Goal: Task Accomplishment & Management: Manage account settings

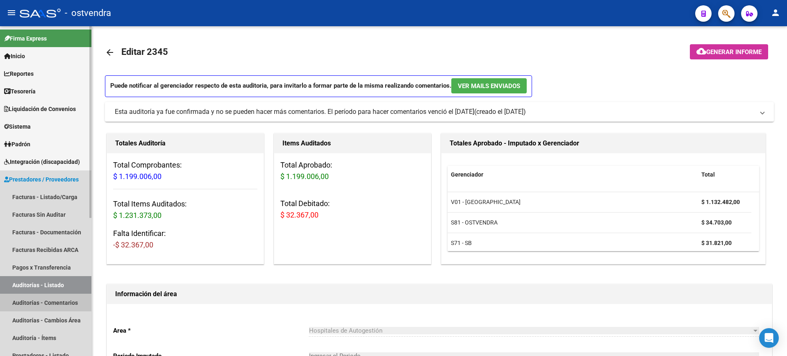
click at [50, 303] on link "Auditorías - Comentarios" at bounding box center [45, 303] width 91 height 18
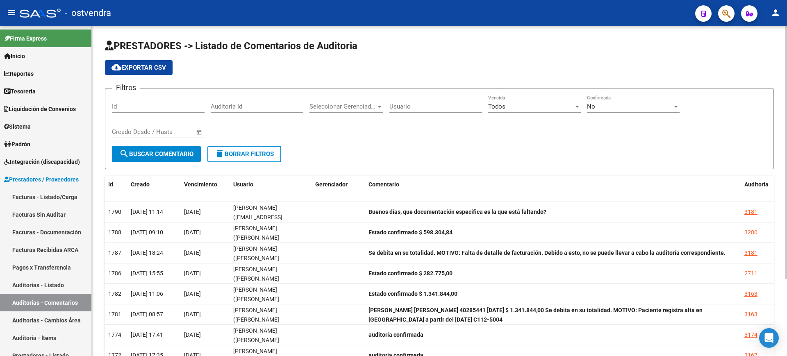
click at [595, 163] on form "Filtros Id Auditoria Id Seleccionar Gerenciador Seleccionar Gerenciador Usuario…" at bounding box center [439, 128] width 669 height 81
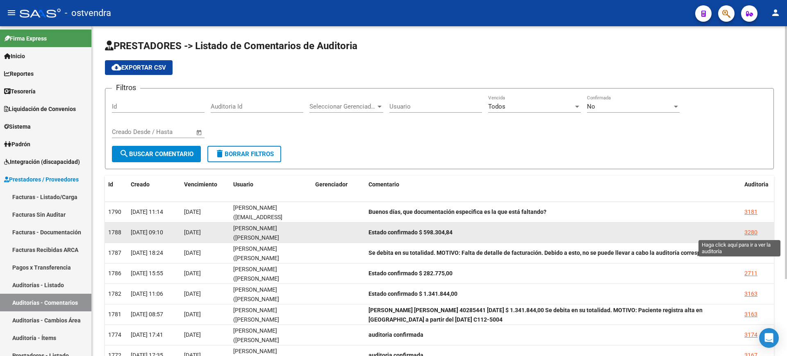
click at [752, 233] on div "3280" at bounding box center [750, 232] width 13 height 9
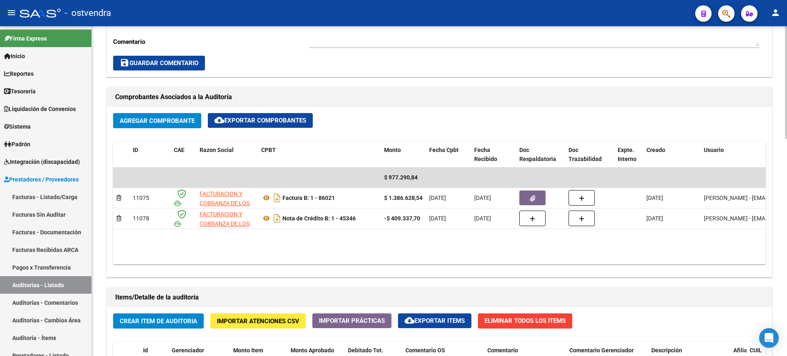
click at [786, 286] on div at bounding box center [786, 191] width 2 height 330
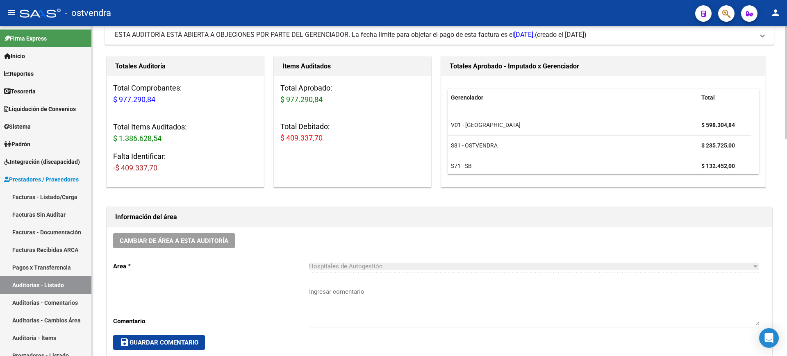
scroll to position [0, 0]
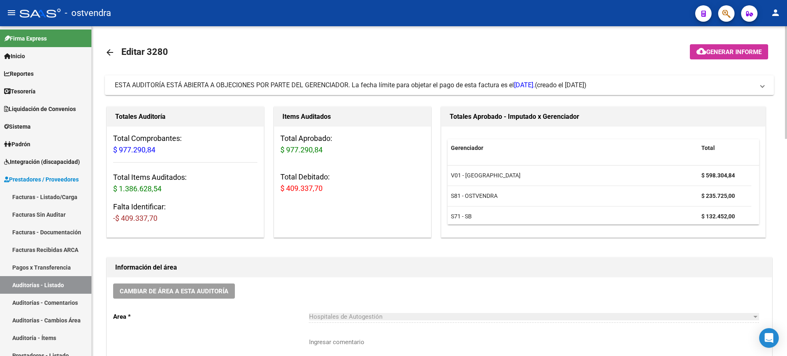
click at [786, 102] on div at bounding box center [786, 82] width 2 height 113
click at [389, 87] on span "ESTA AUDITORÍA ESTÁ ABIERTA A OBJECIONES POR PARTE DEL GERENCIADOR. La fecha lí…" at bounding box center [325, 85] width 420 height 8
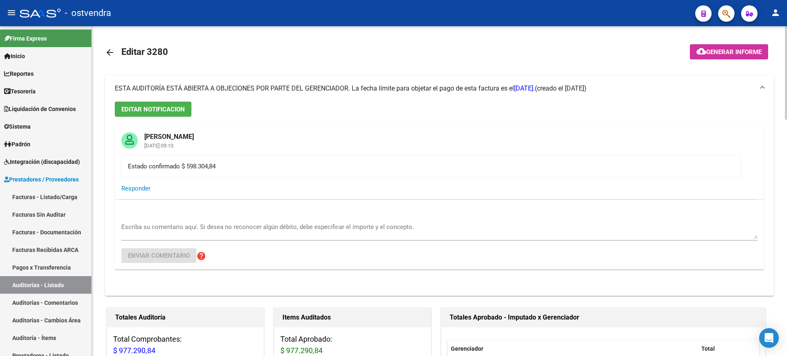
click at [786, 82] on div at bounding box center [786, 72] width 2 height 93
click at [153, 109] on span "EDITAR NOTIFICACION" at bounding box center [153, 109] width 64 height 7
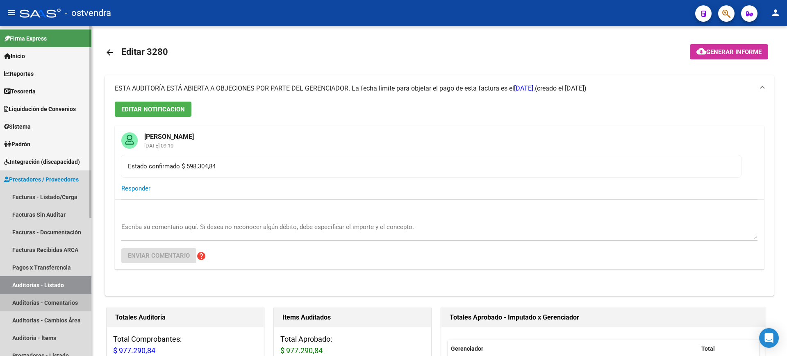
click at [78, 304] on link "Auditorías - Comentarios" at bounding box center [45, 303] width 91 height 18
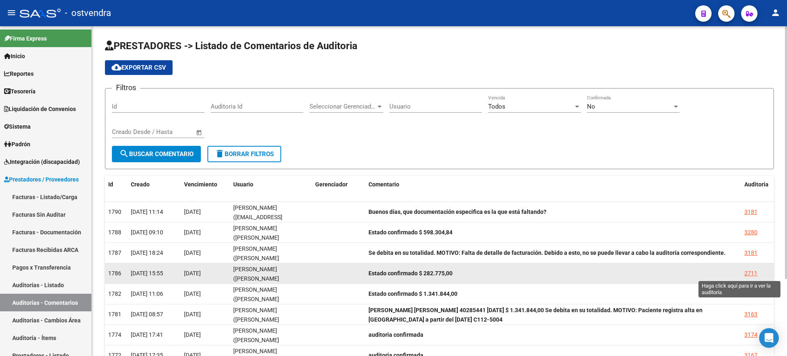
click at [754, 270] on div "2711" at bounding box center [750, 273] width 13 height 9
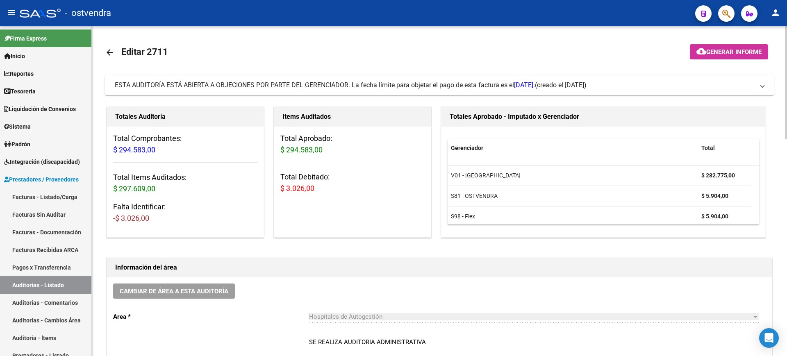
scroll to position [330, 0]
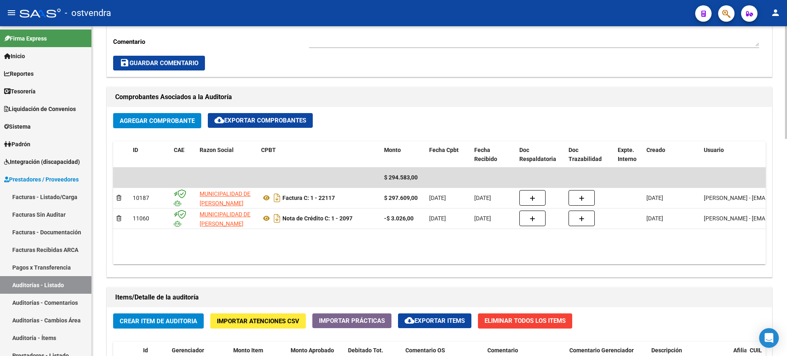
click at [786, 292] on div at bounding box center [786, 191] width 2 height 330
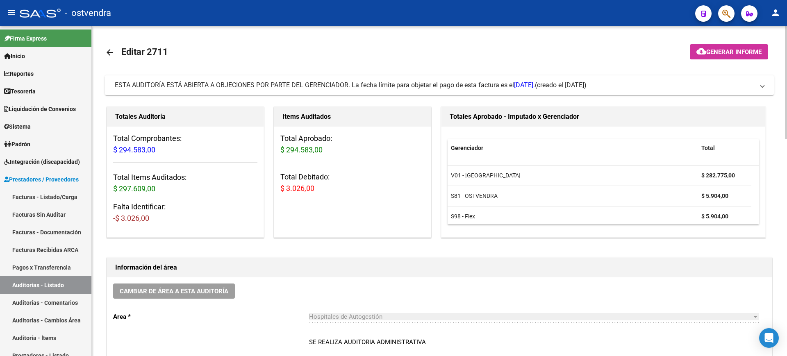
click at [786, 104] on div at bounding box center [786, 191] width 2 height 330
click at [568, 86] on span "(creado el [DATE])" at bounding box center [561, 85] width 52 height 9
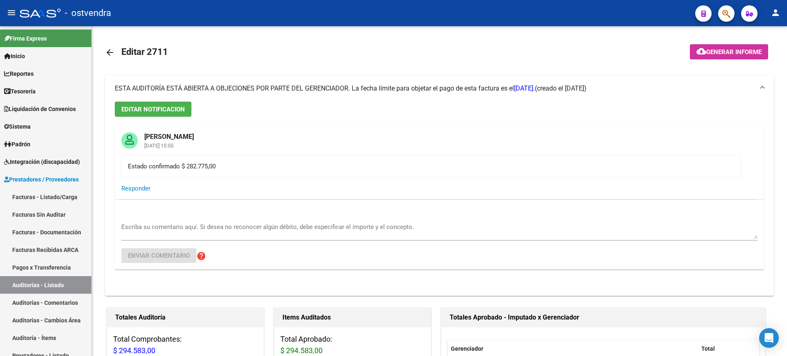
click at [568, 86] on span "(creado el [DATE])" at bounding box center [561, 88] width 52 height 9
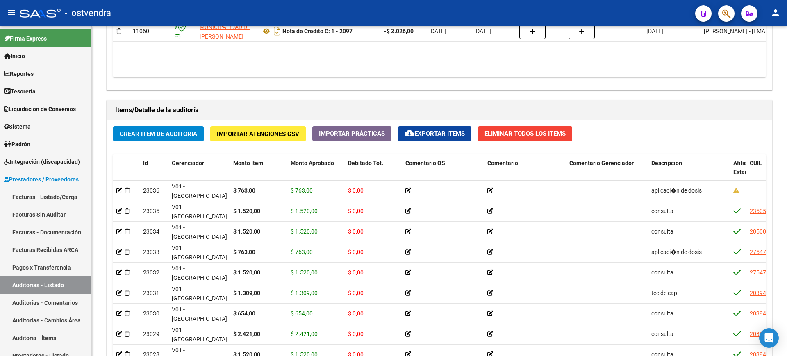
scroll to position [636, 0]
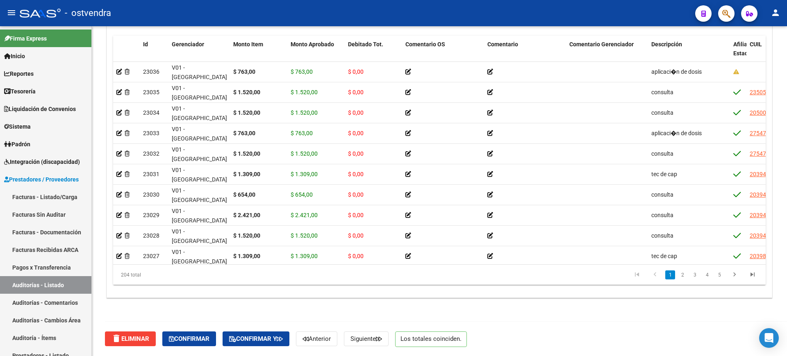
click at [786, 346] on div at bounding box center [786, 299] width 2 height 113
click at [185, 45] on span "Gerenciador" at bounding box center [188, 44] width 32 height 7
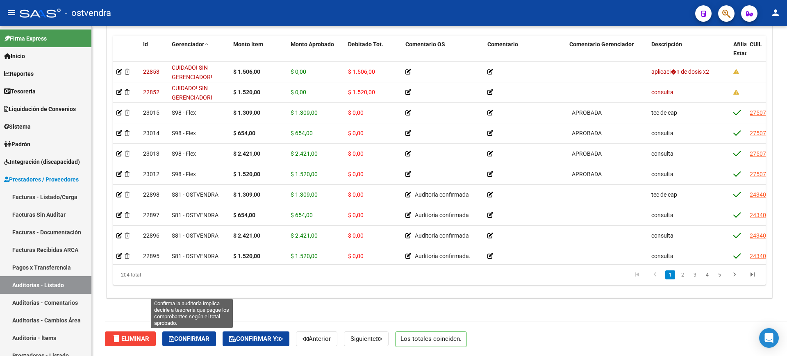
click at [188, 342] on span "Confirmar" at bounding box center [189, 338] width 41 height 7
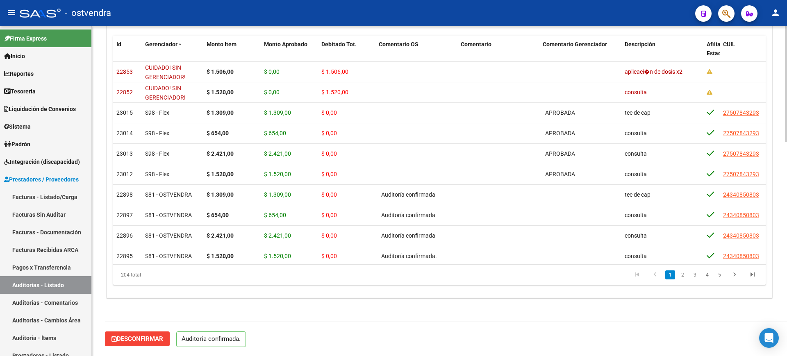
scroll to position [277, 0]
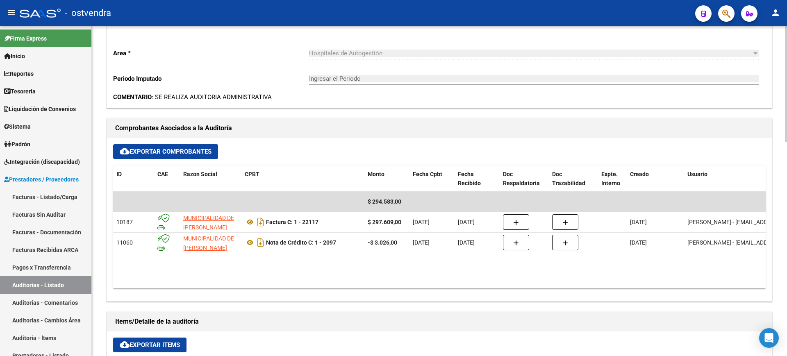
click at [786, 50] on div at bounding box center [786, 191] width 2 height 330
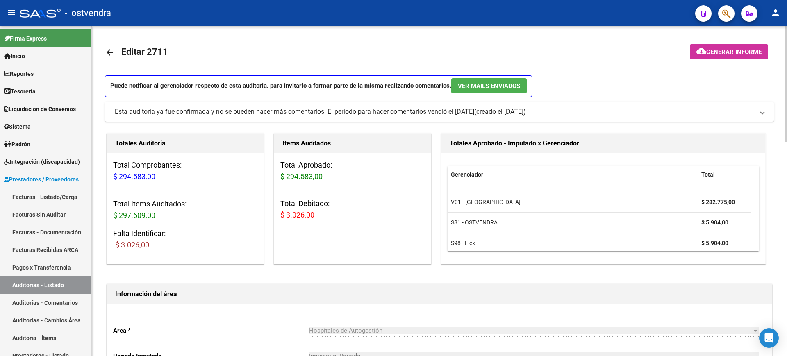
click at [786, 50] on div at bounding box center [786, 191] width 2 height 330
